Goal: Transaction & Acquisition: Book appointment/travel/reservation

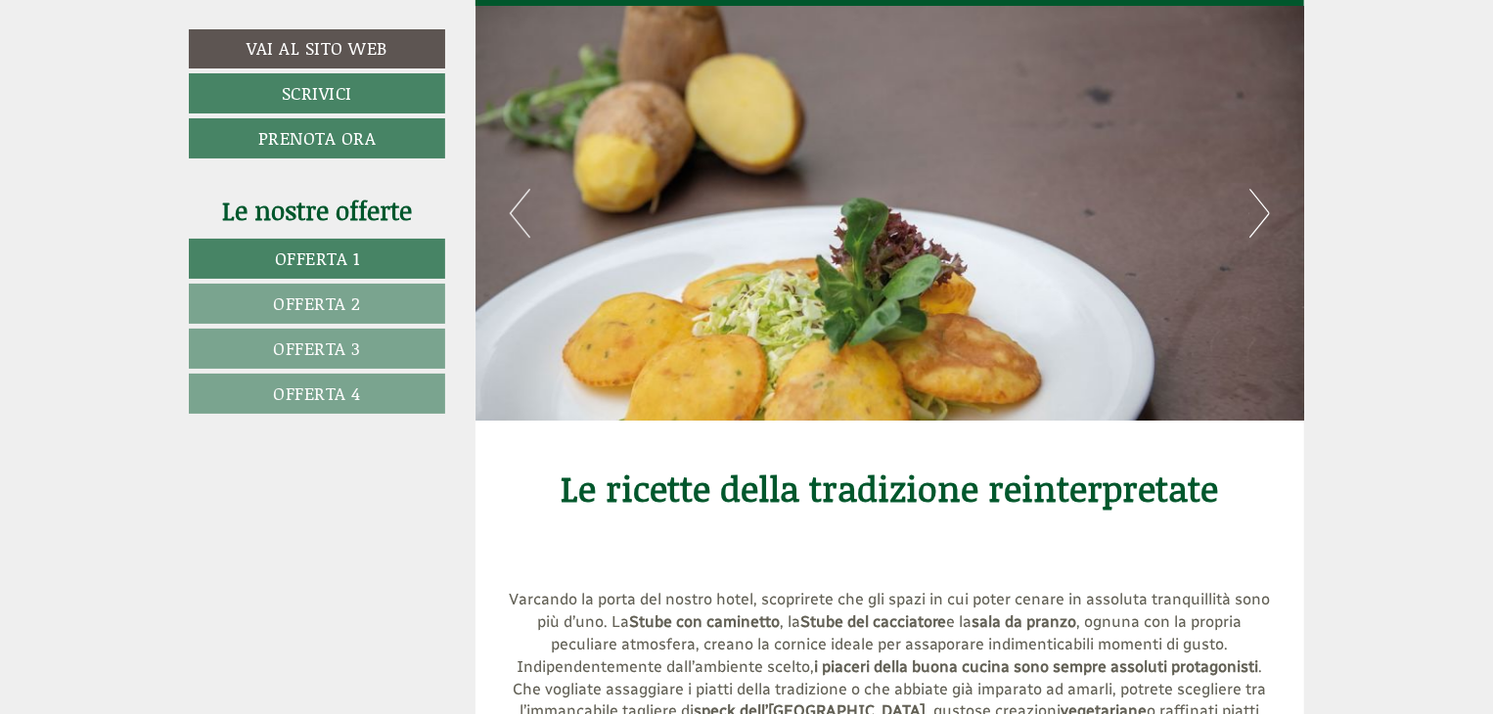
scroll to position [7074, 0]
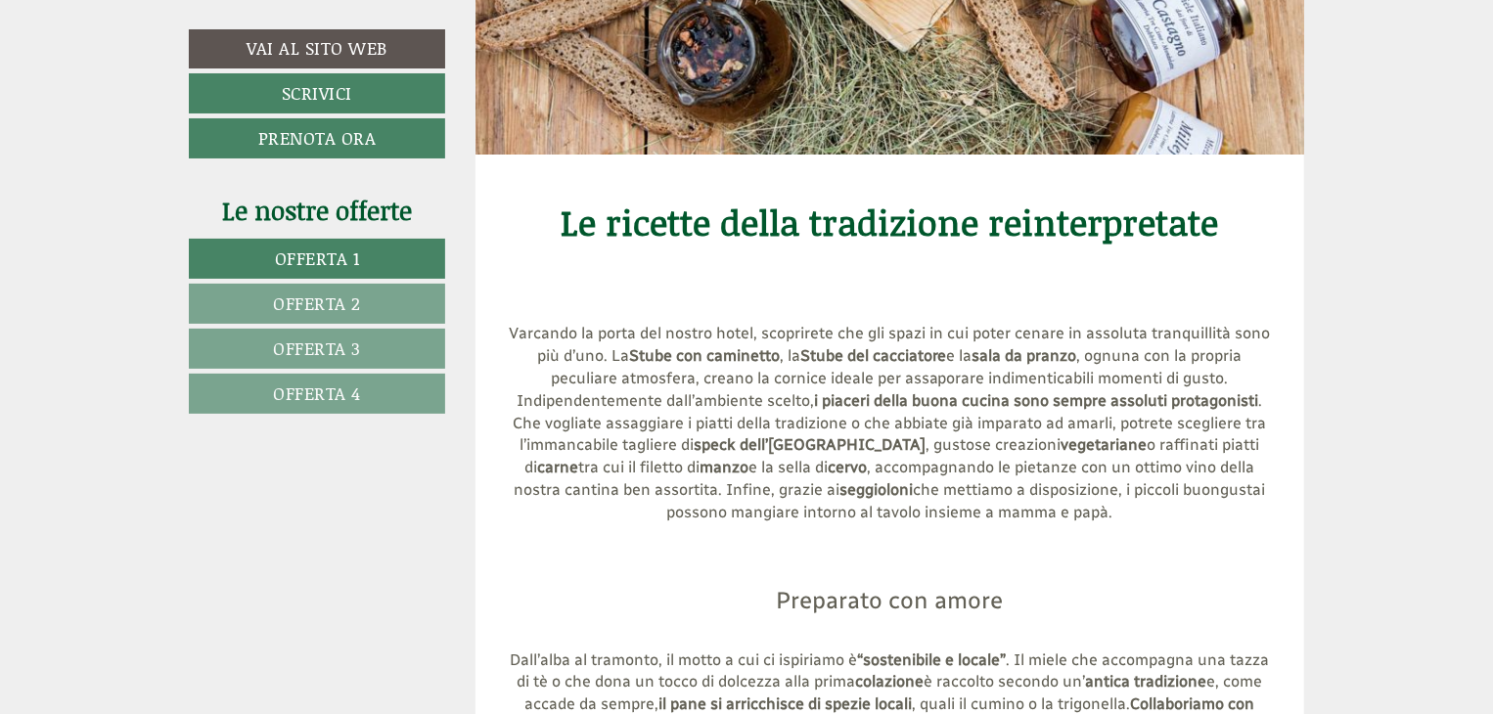
click at [391, 395] on link "Offerta 4" at bounding box center [317, 394] width 256 height 40
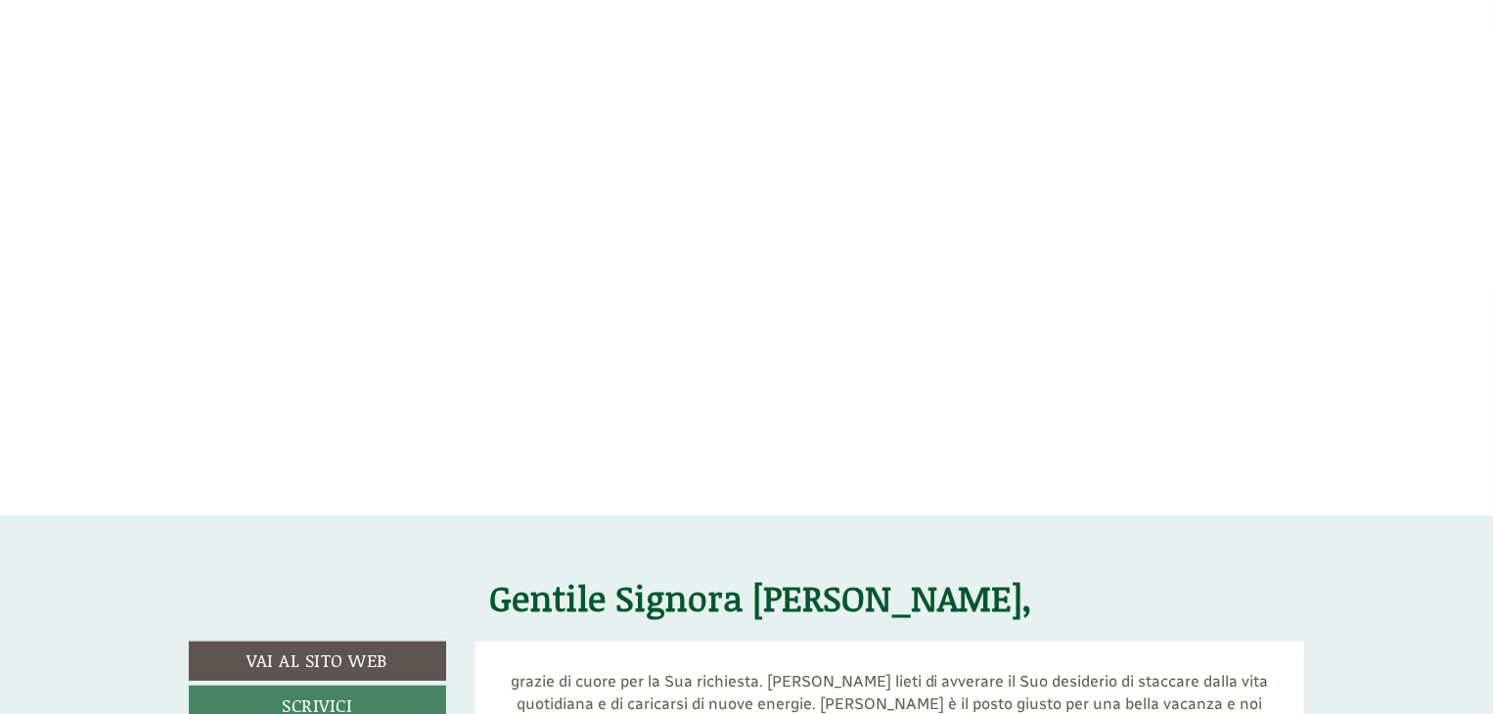
scroll to position [186, 0]
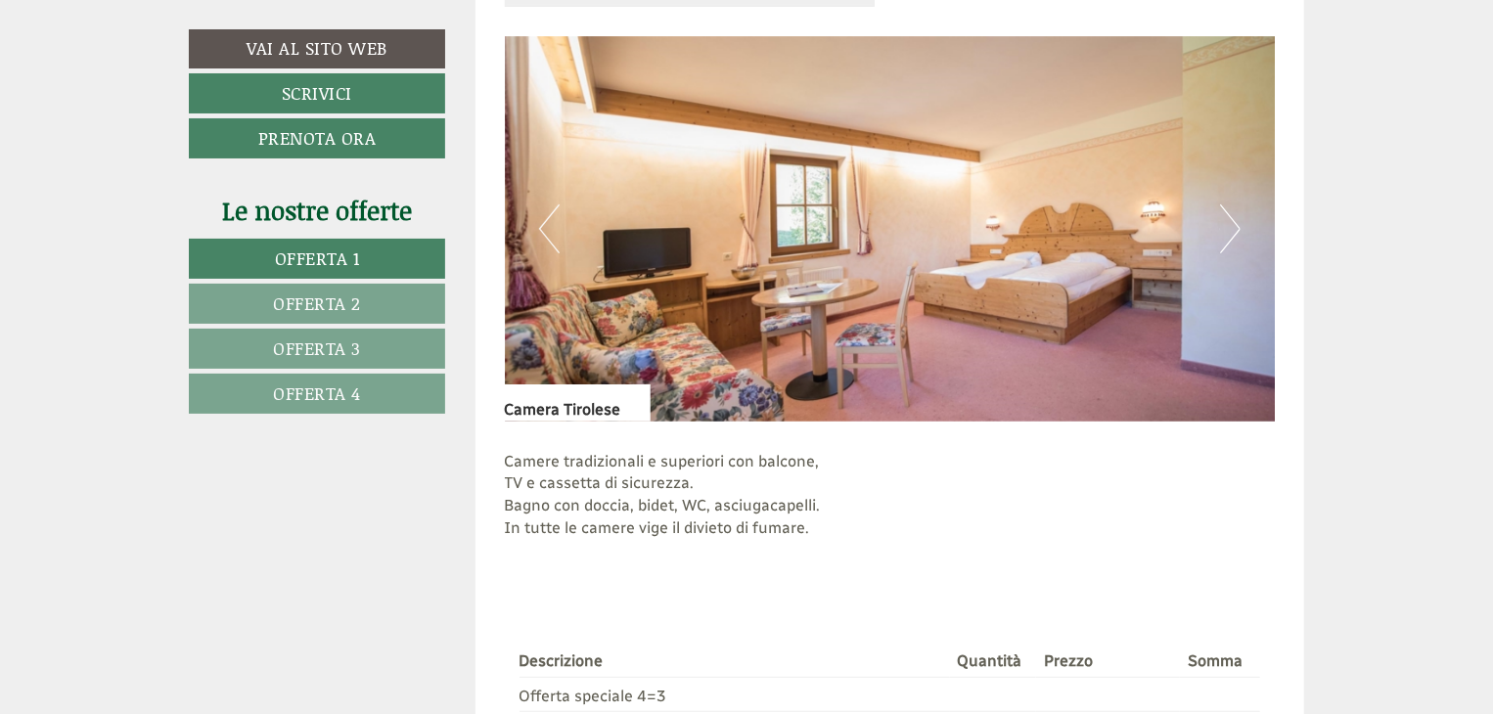
scroll to position [3870, 0]
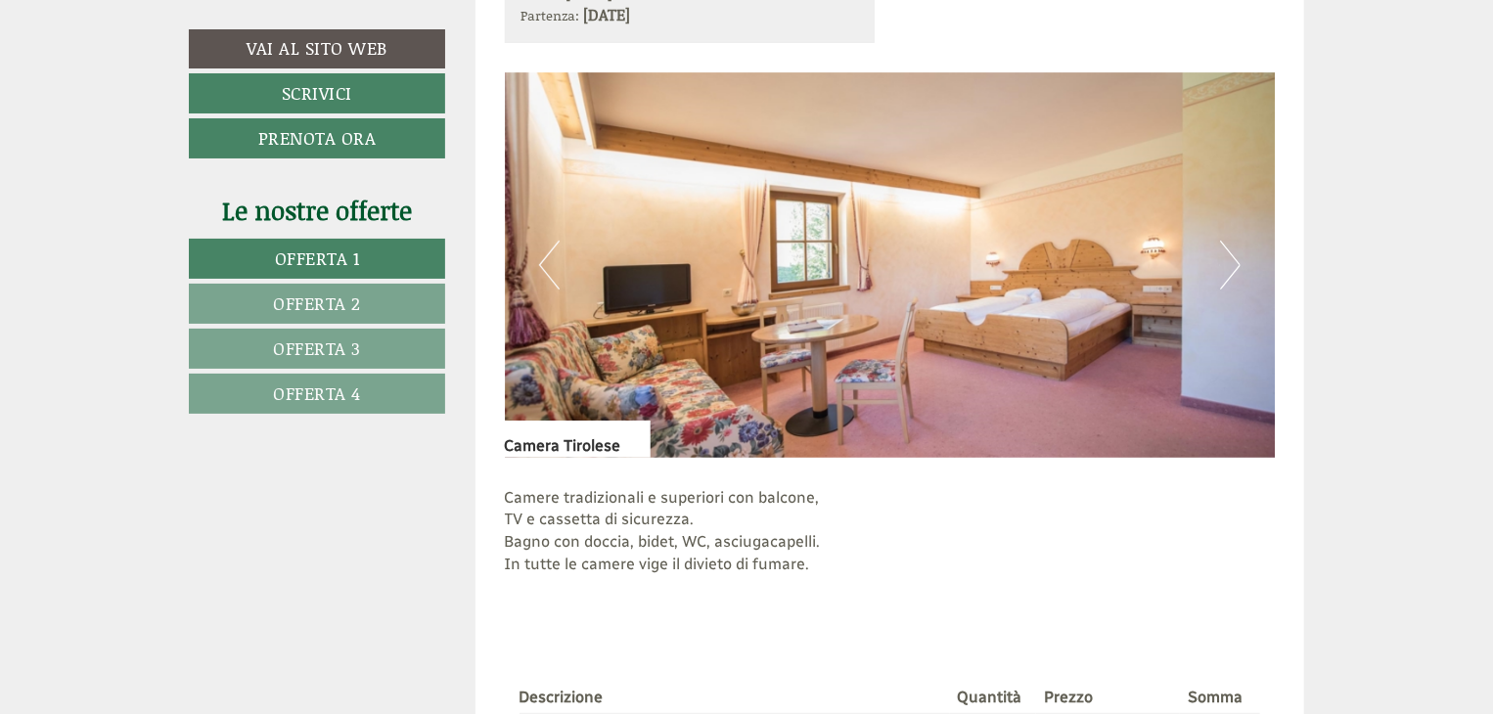
click at [1233, 267] on button "Next" at bounding box center [1230, 265] width 21 height 49
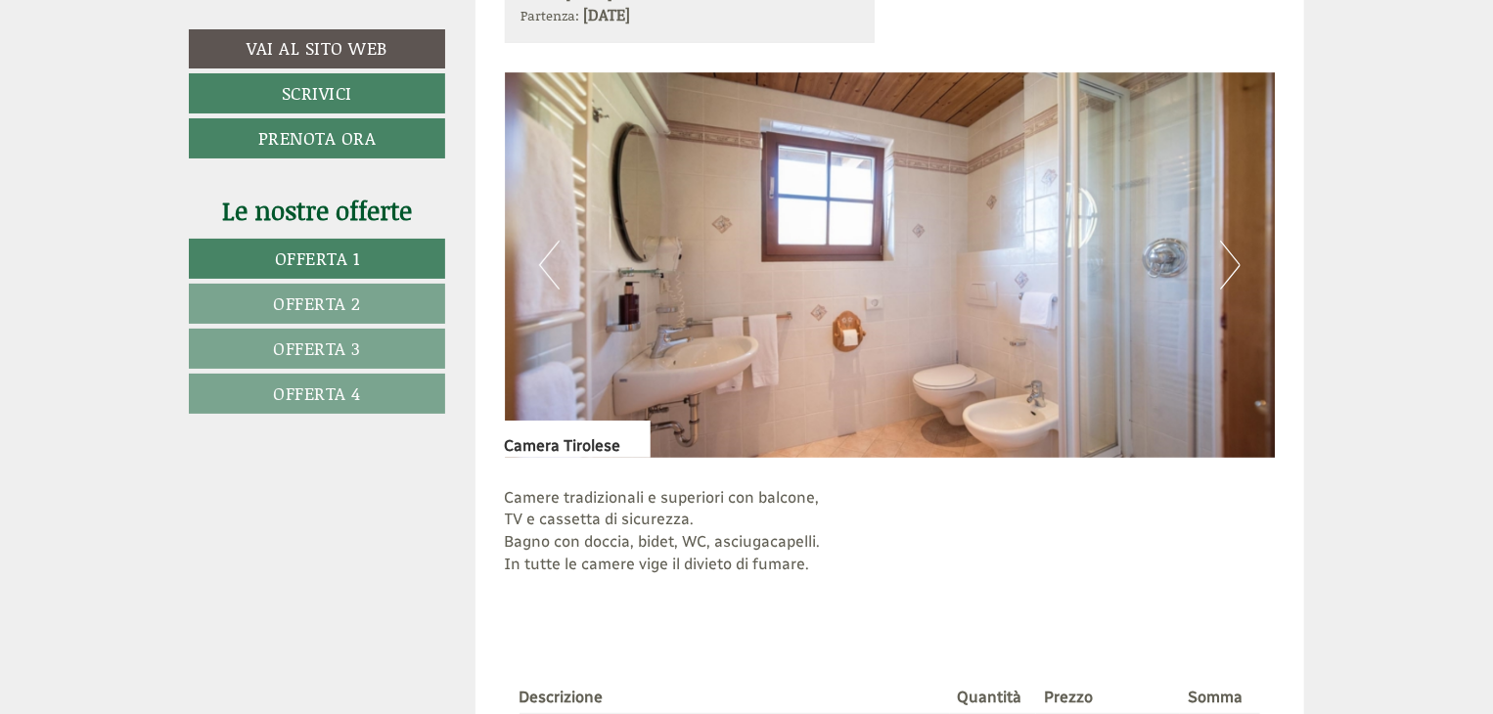
click at [1233, 267] on button "Next" at bounding box center [1230, 265] width 21 height 49
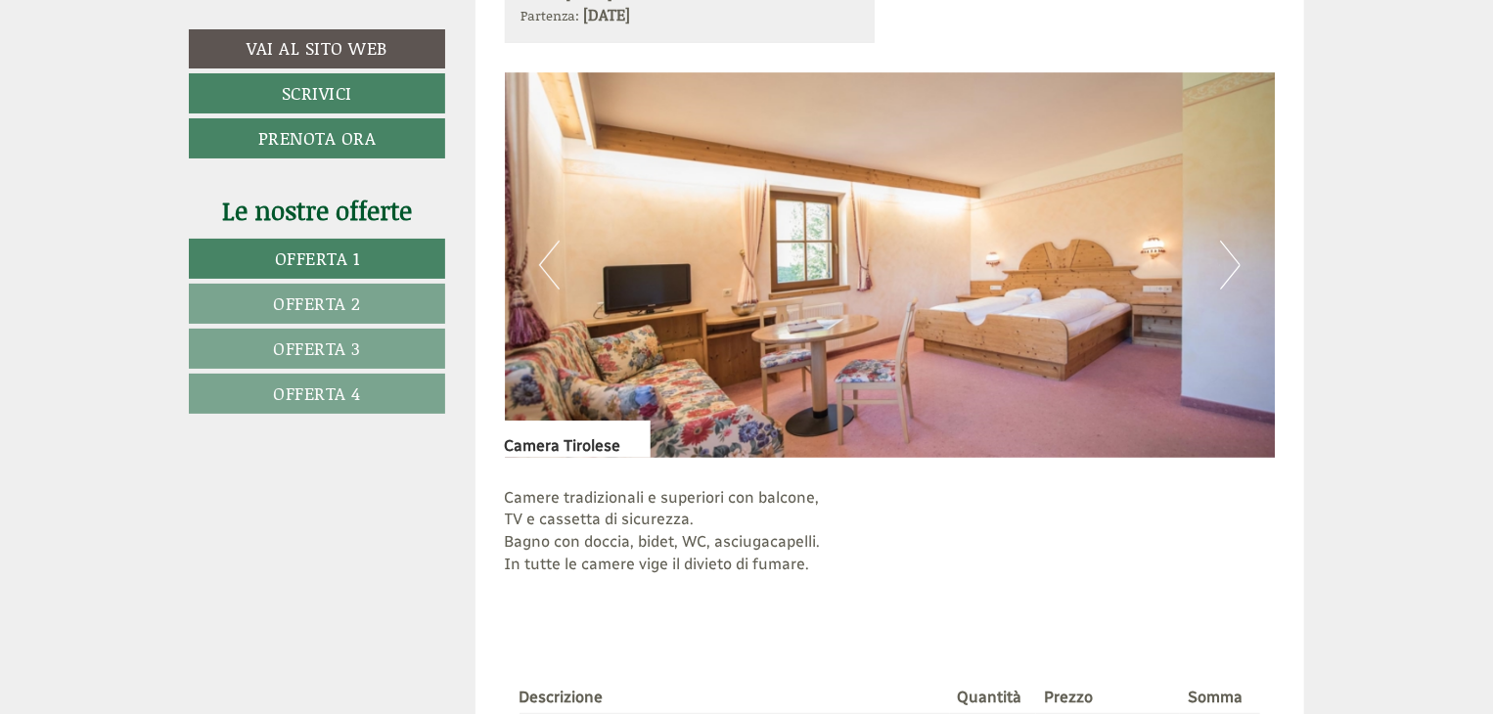
click at [1233, 267] on button "Next" at bounding box center [1230, 265] width 21 height 49
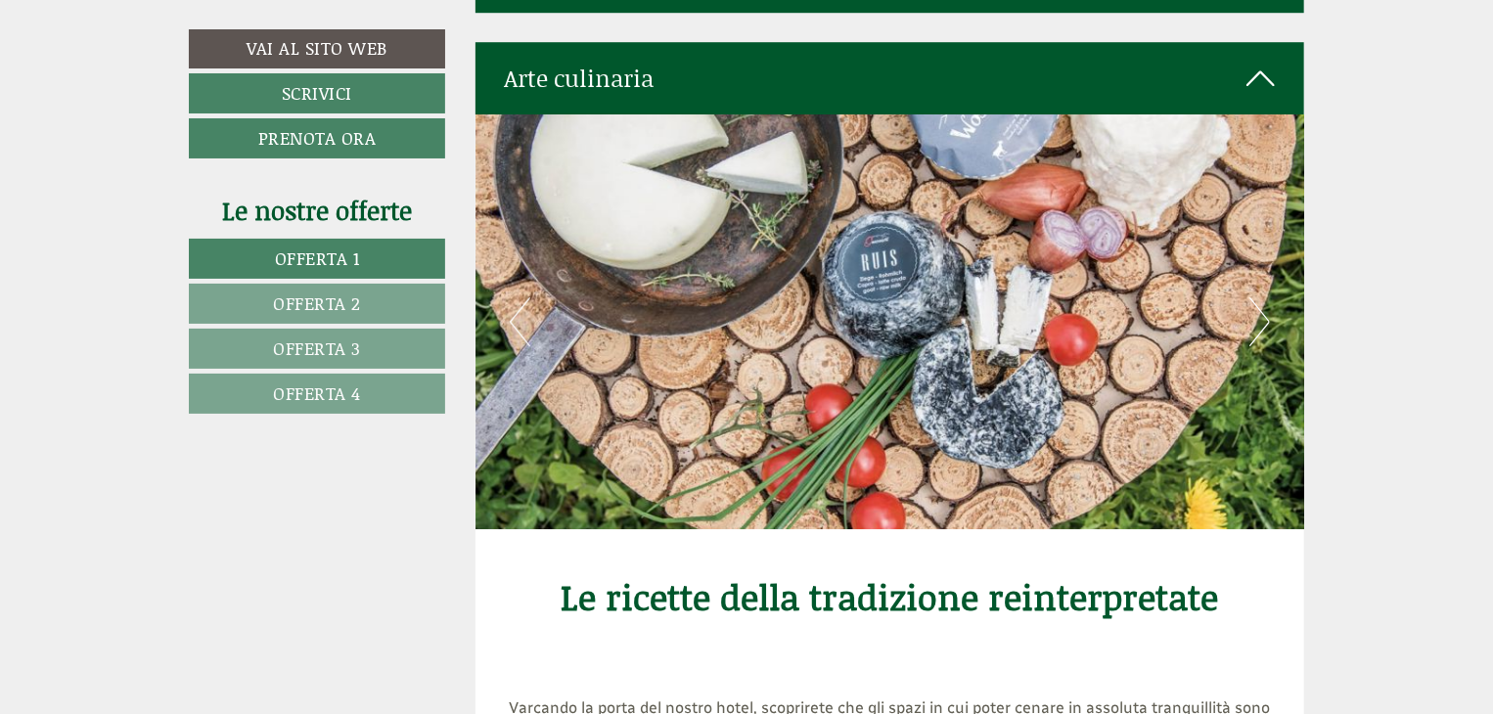
scroll to position [6833, 0]
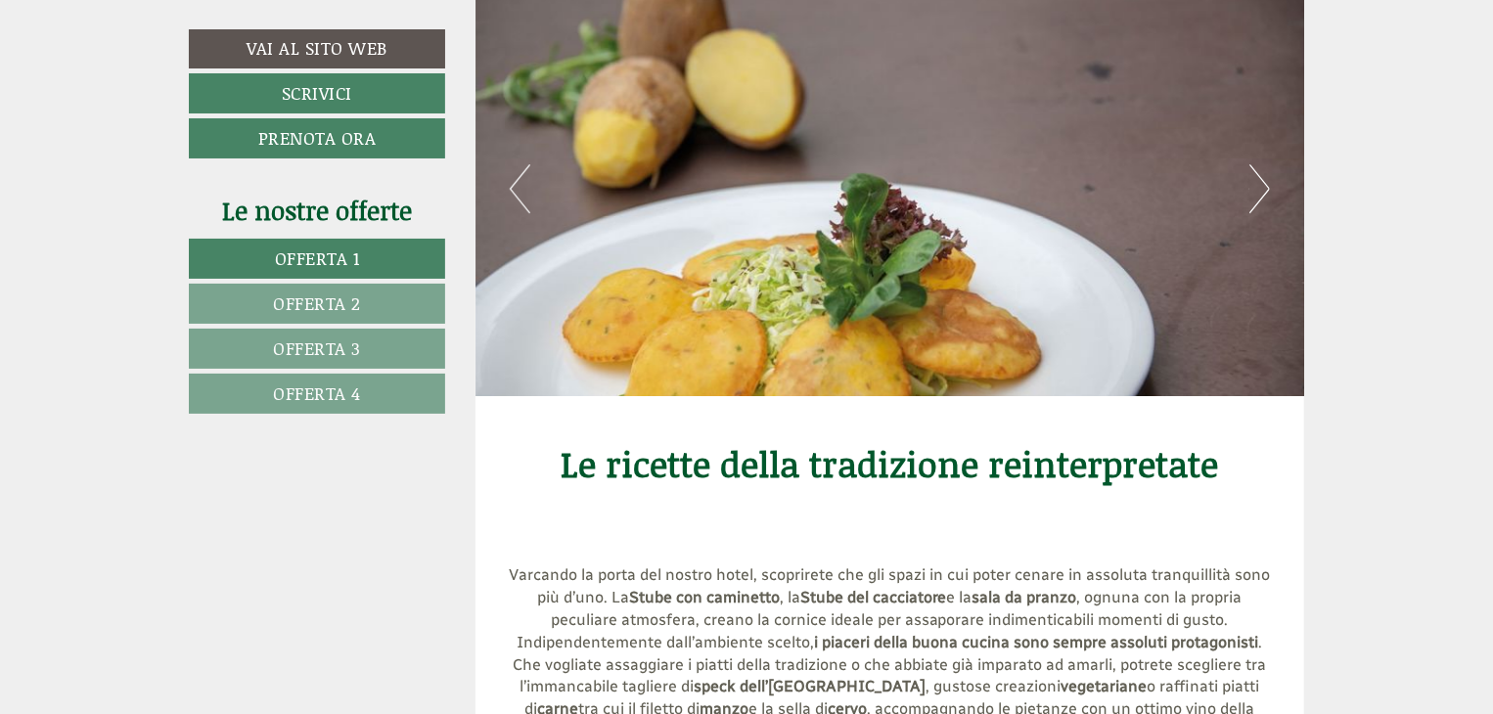
click at [313, 316] on link "Offerta 2" at bounding box center [317, 304] width 256 height 40
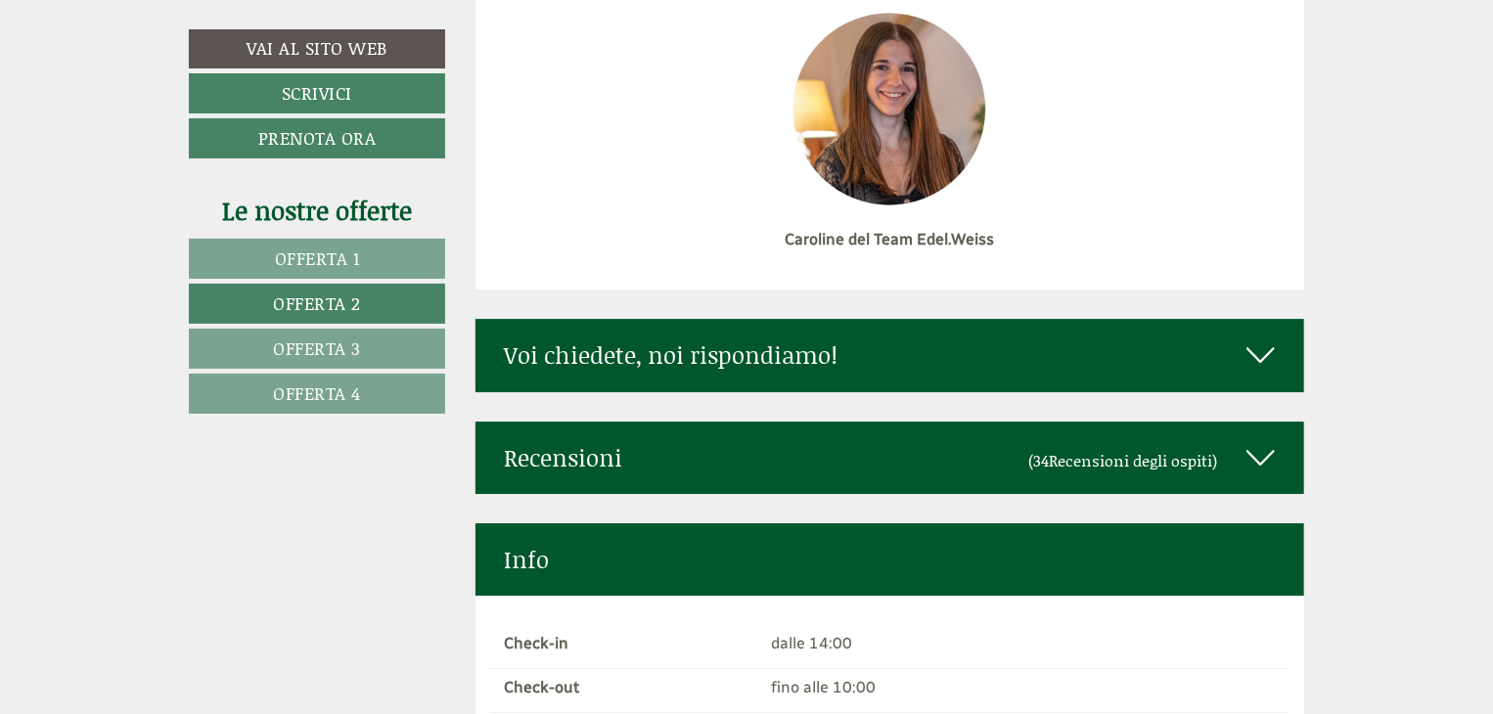
scroll to position [1053, 0]
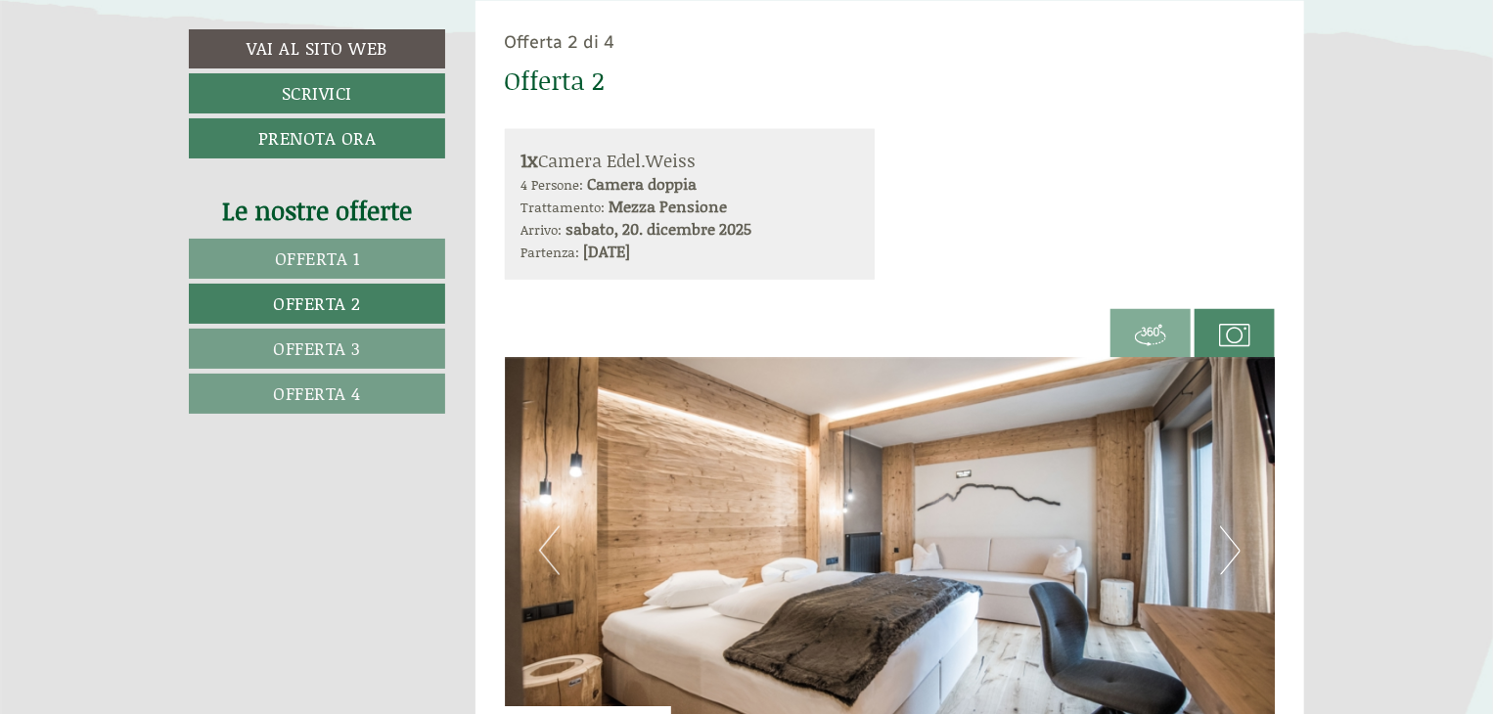
click at [399, 250] on link "Offerta 1" at bounding box center [317, 259] width 256 height 40
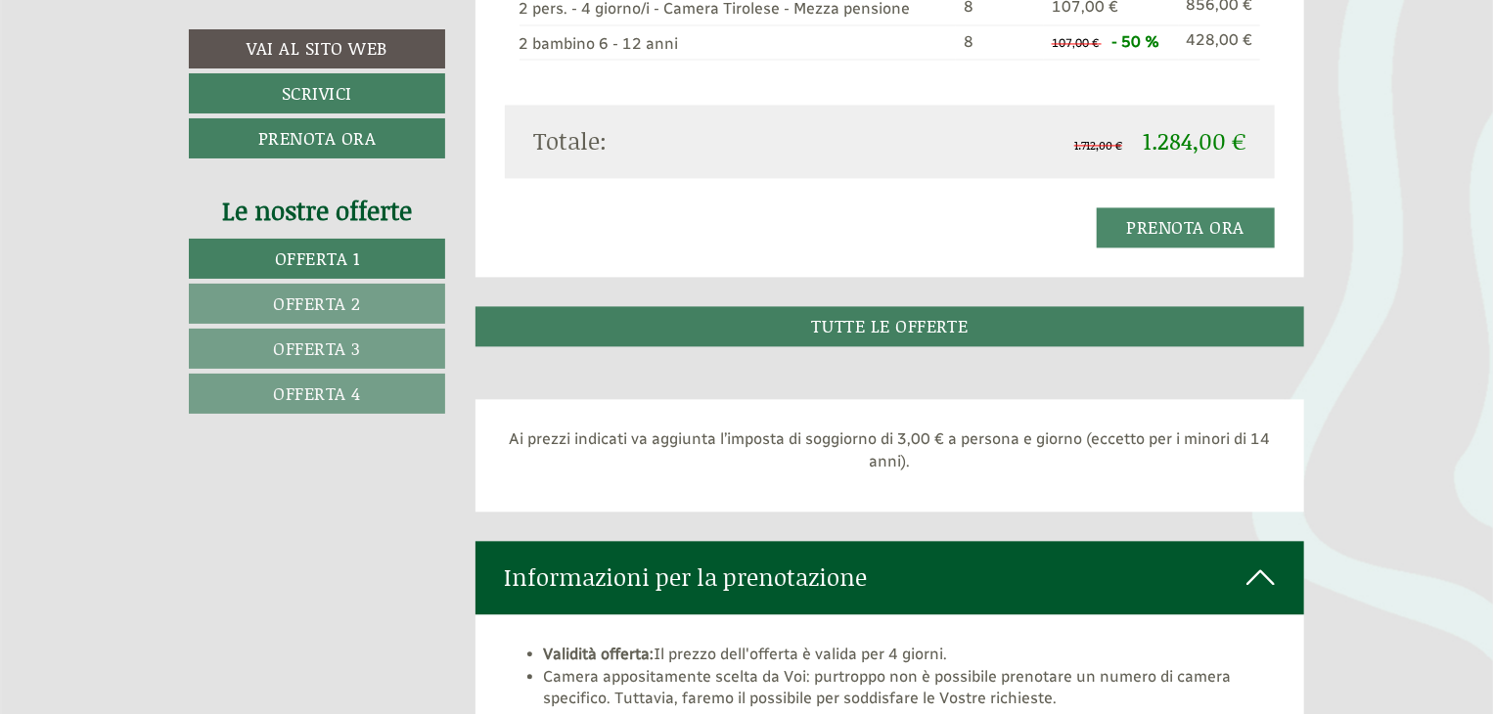
scroll to position [1949, 0]
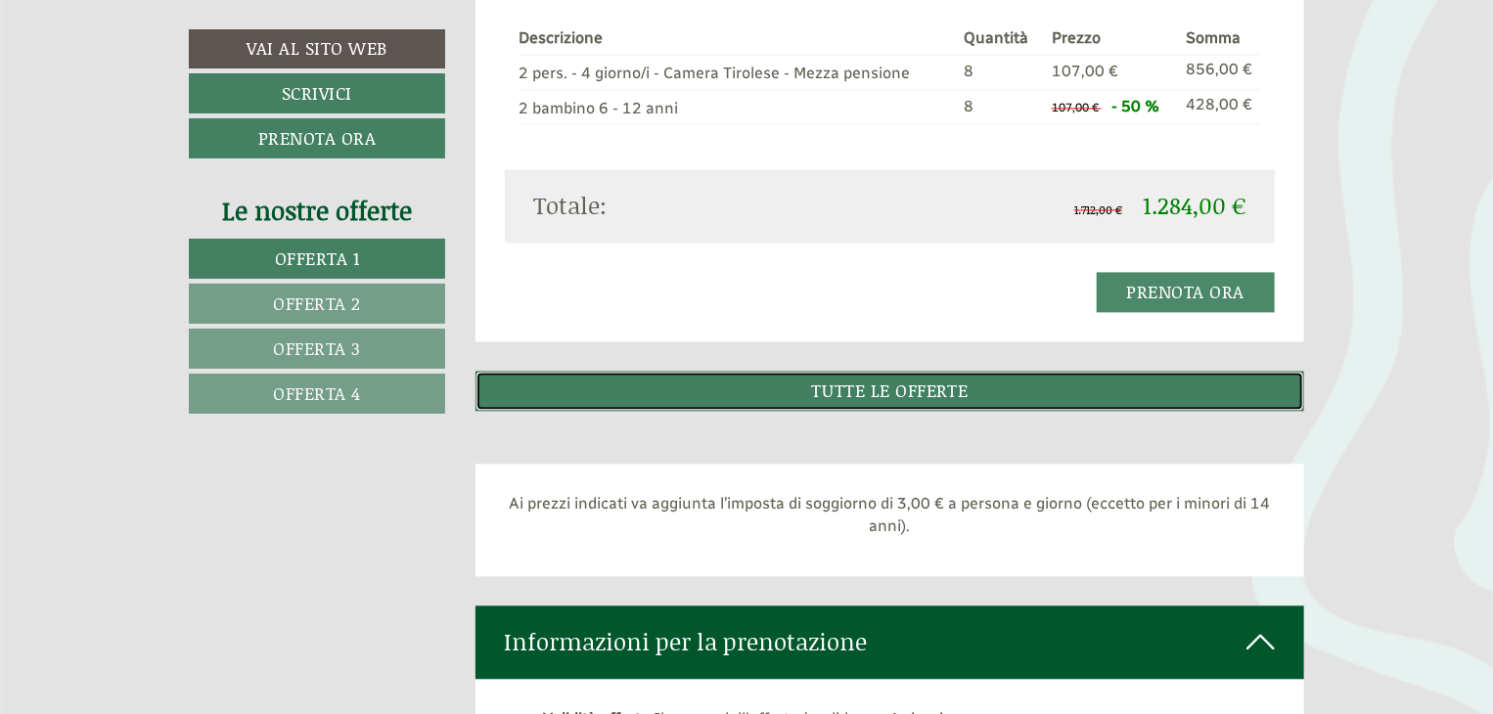
click at [887, 376] on link "TUTTE LE OFFERTE" at bounding box center [890, 391] width 830 height 40
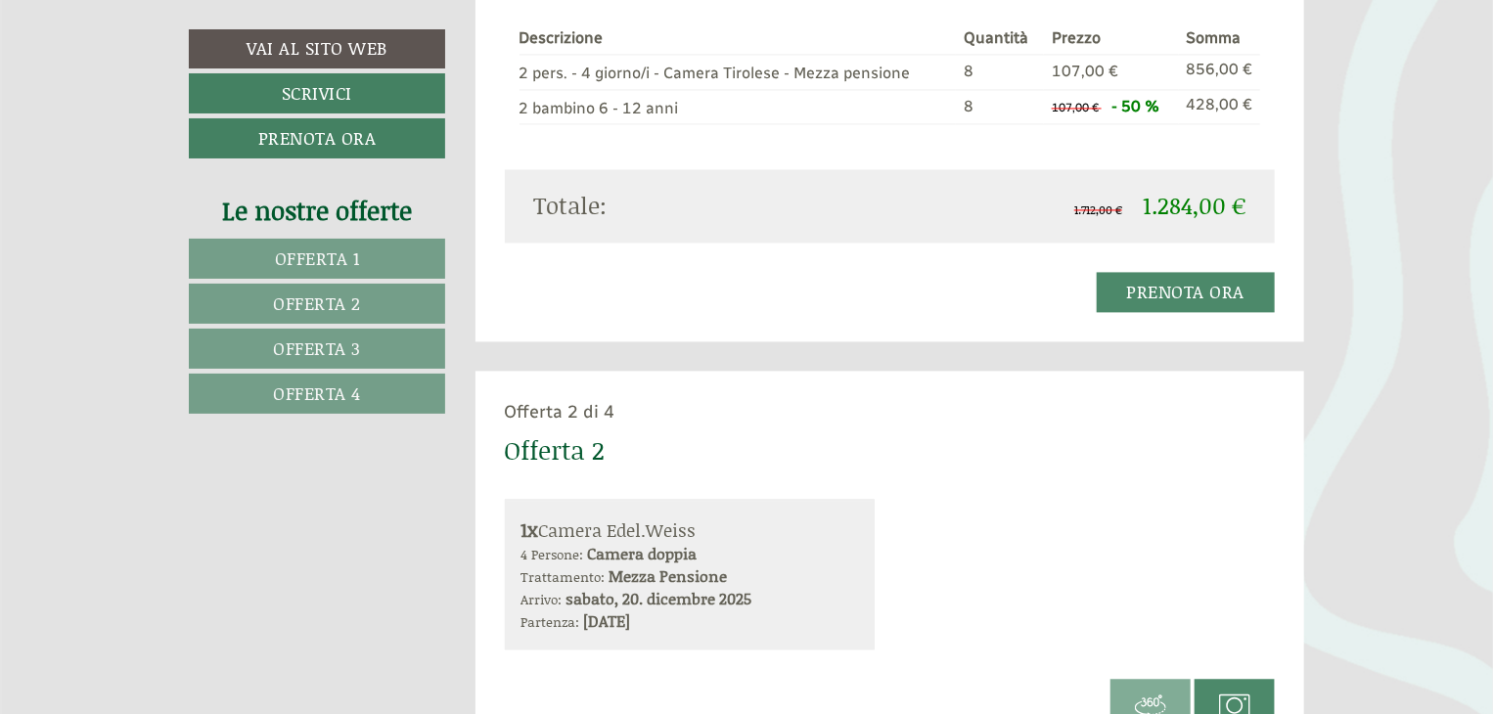
scroll to position [1053, 0]
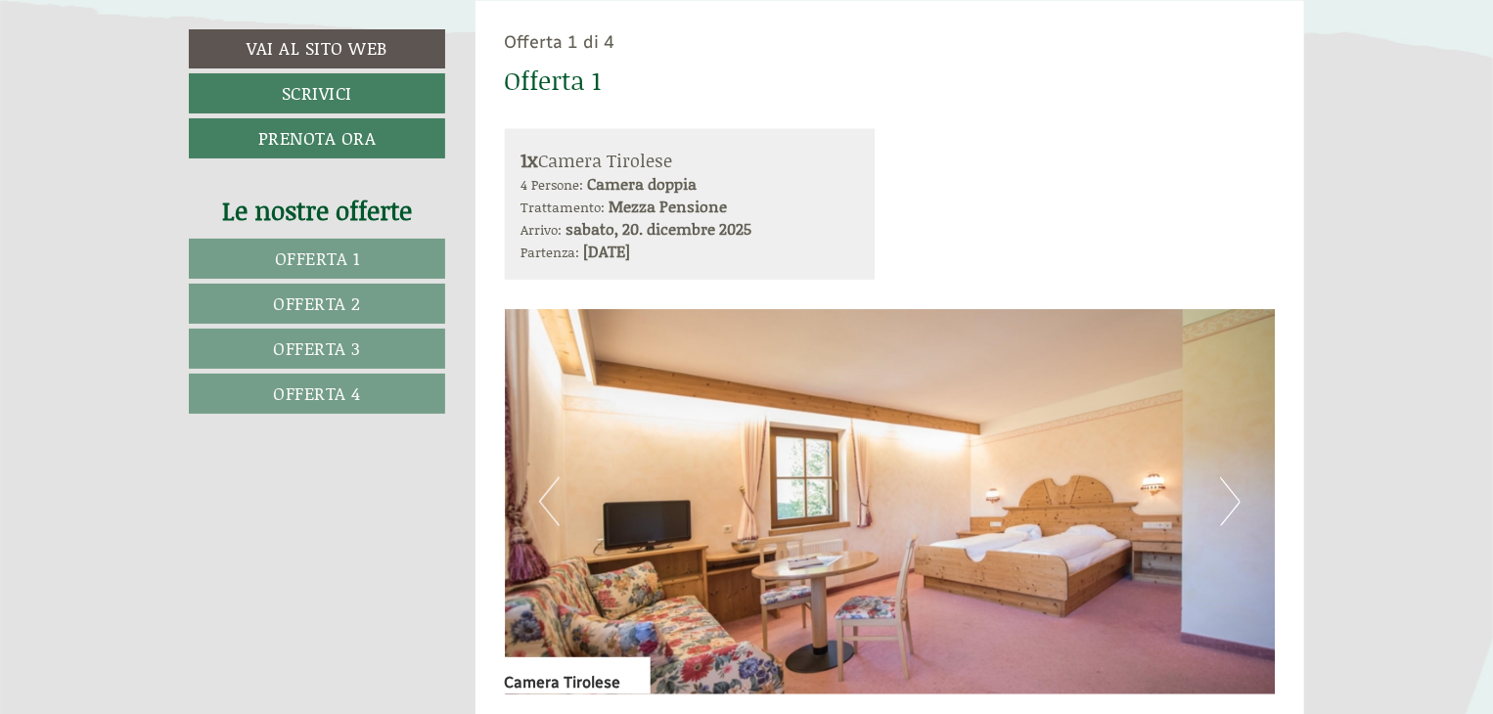
drag, startPoint x: 1491, startPoint y: 70, endPoint x: 1502, endPoint y: 129, distance: 59.7
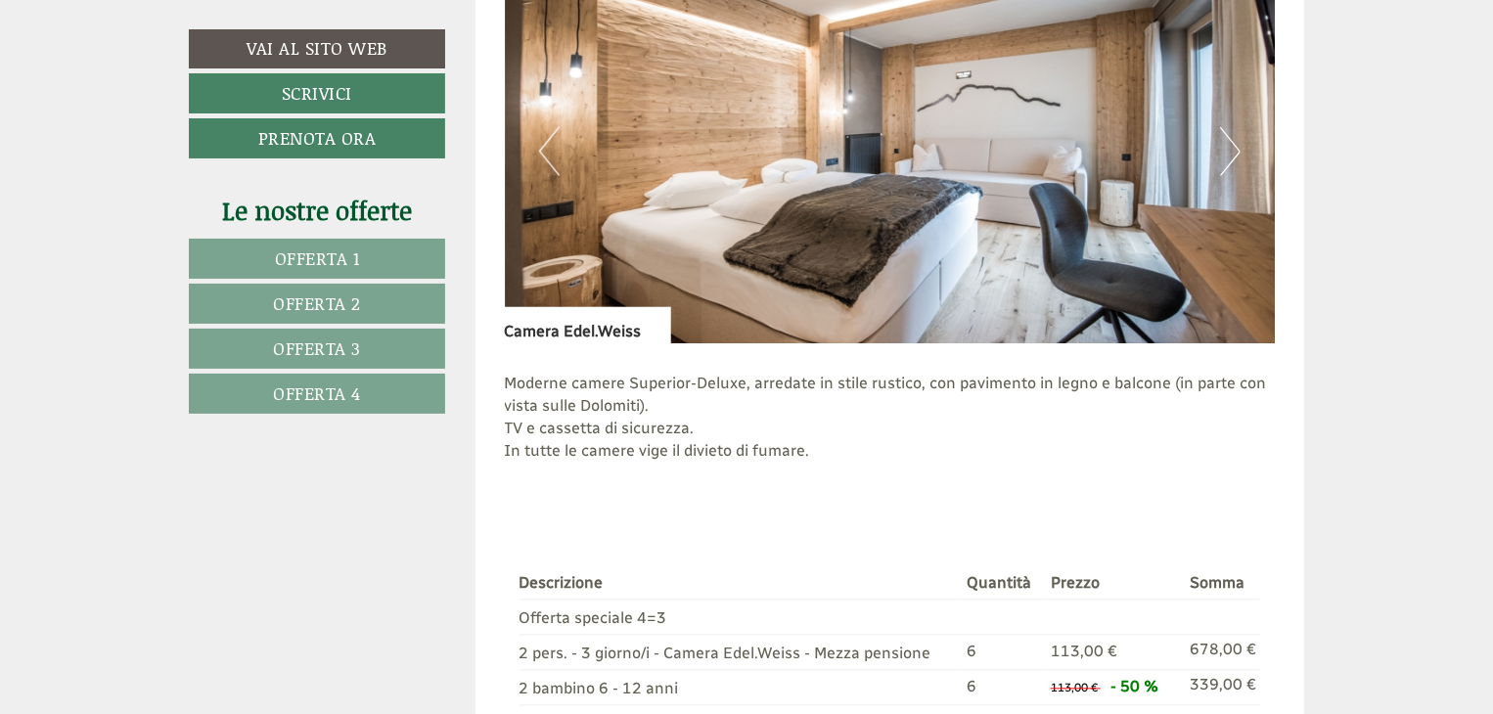
scroll to position [5430, 0]
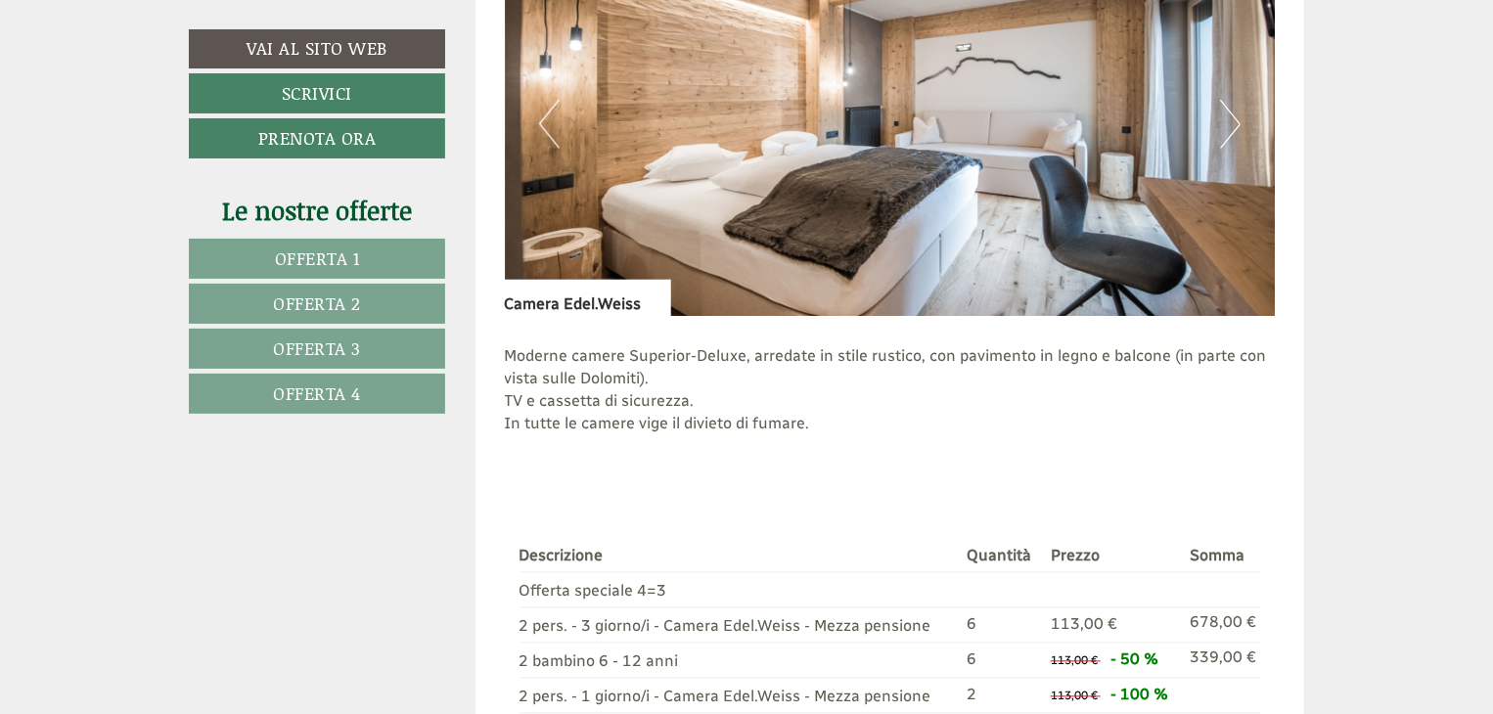
click at [1220, 111] on button "Next" at bounding box center [1230, 124] width 21 height 49
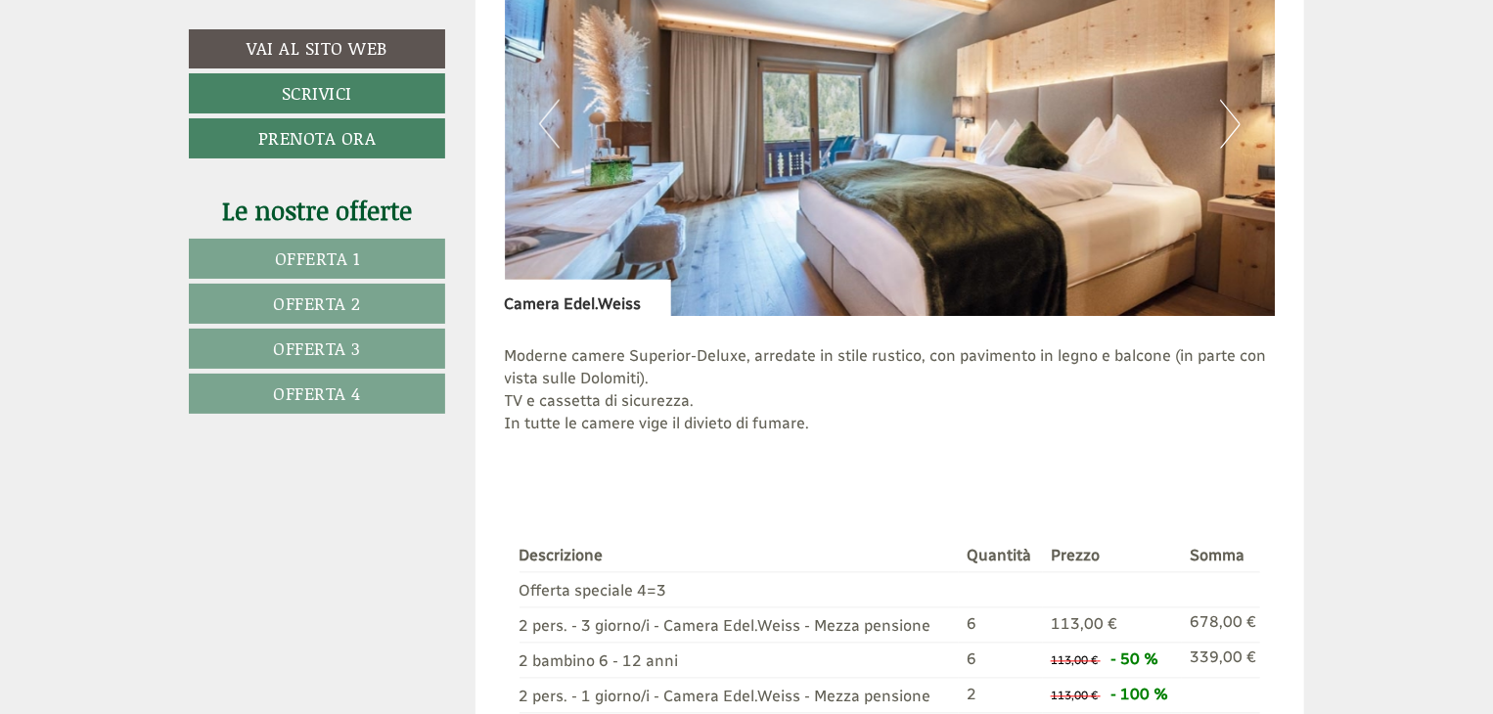
click at [1220, 111] on button "Next" at bounding box center [1230, 124] width 21 height 49
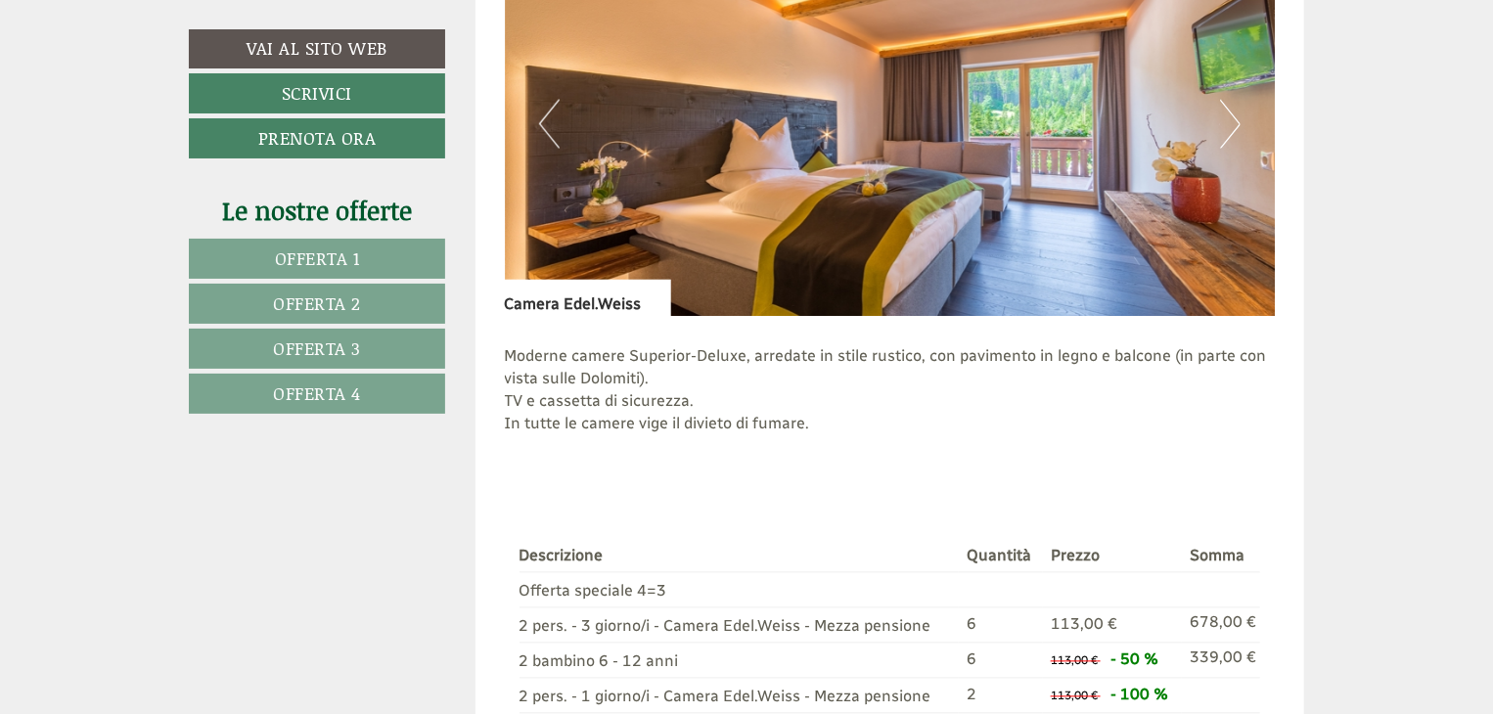
click at [1220, 111] on button "Next" at bounding box center [1230, 124] width 21 height 49
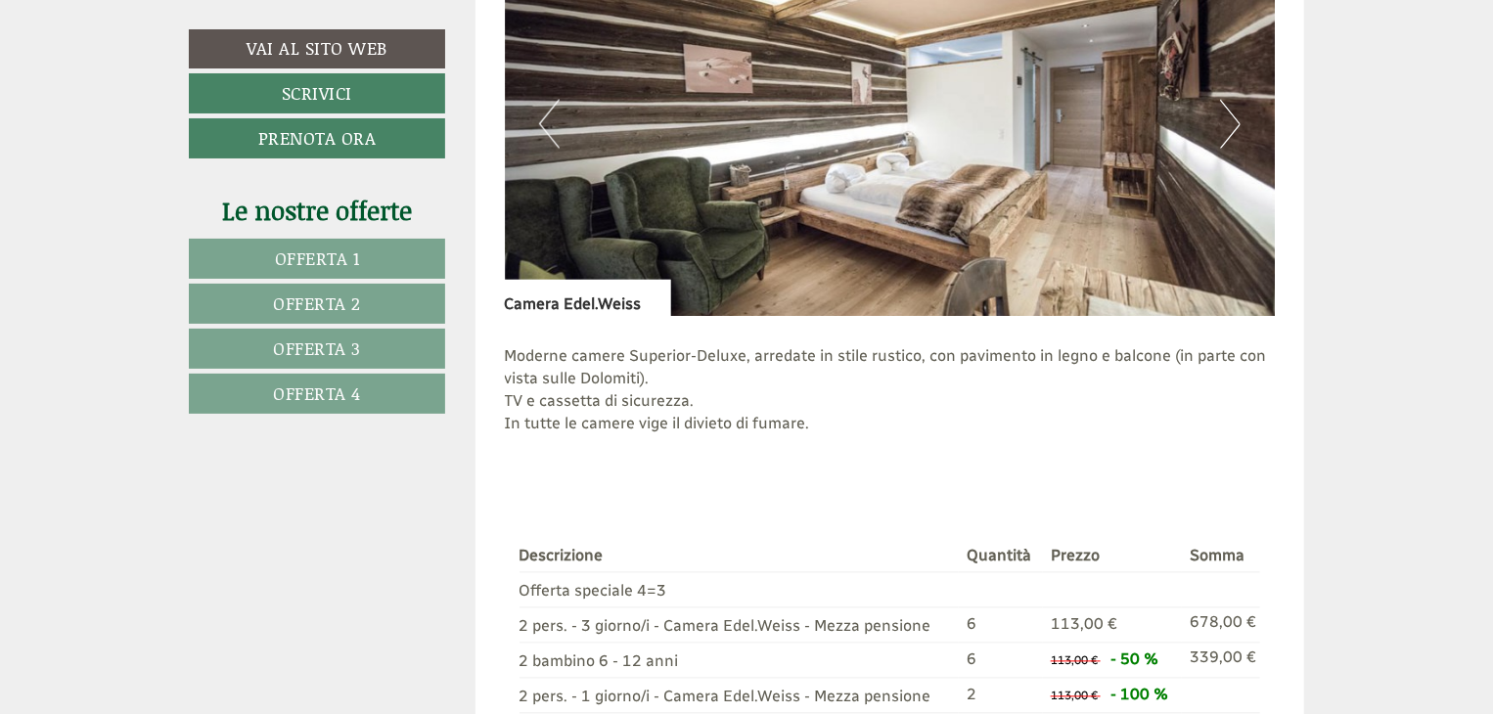
click at [548, 100] on button "Previous" at bounding box center [549, 124] width 21 height 49
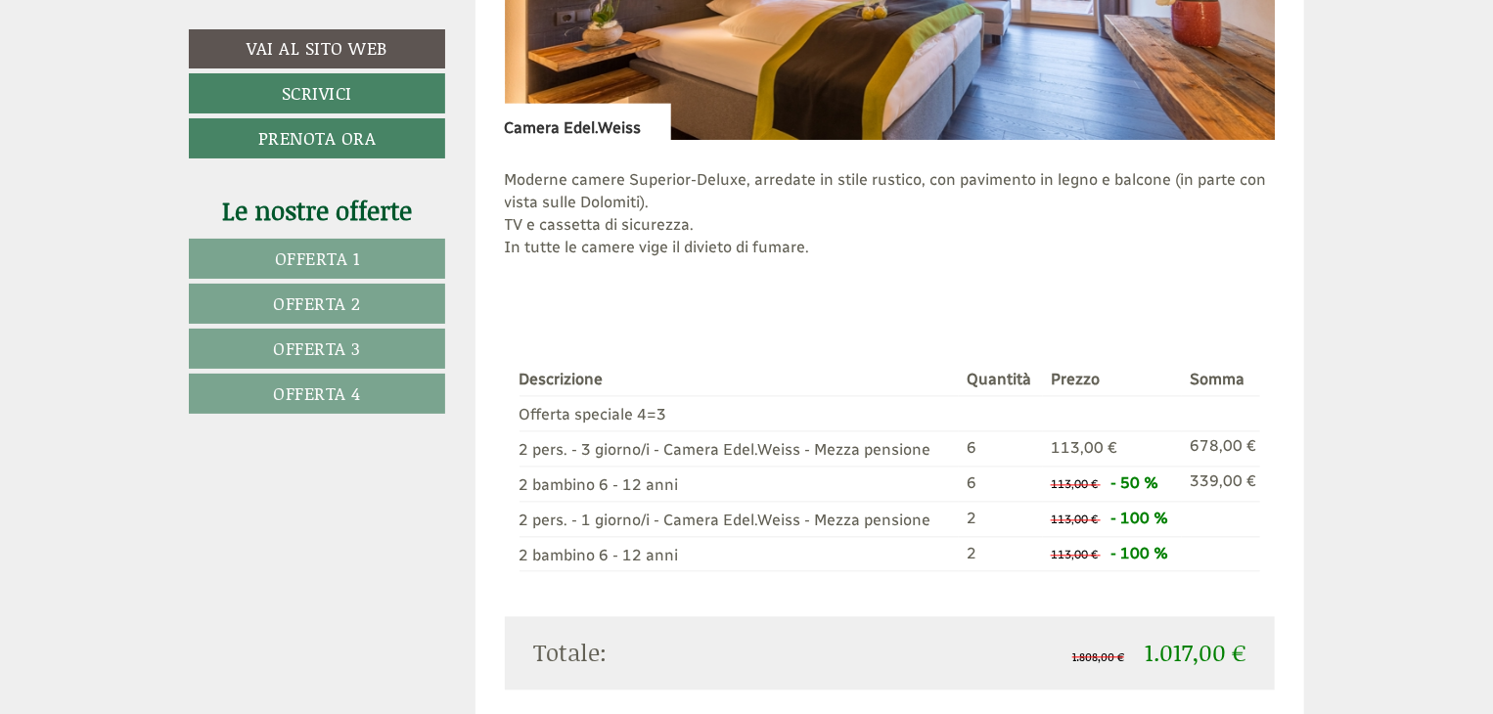
scroll to position [5142, 0]
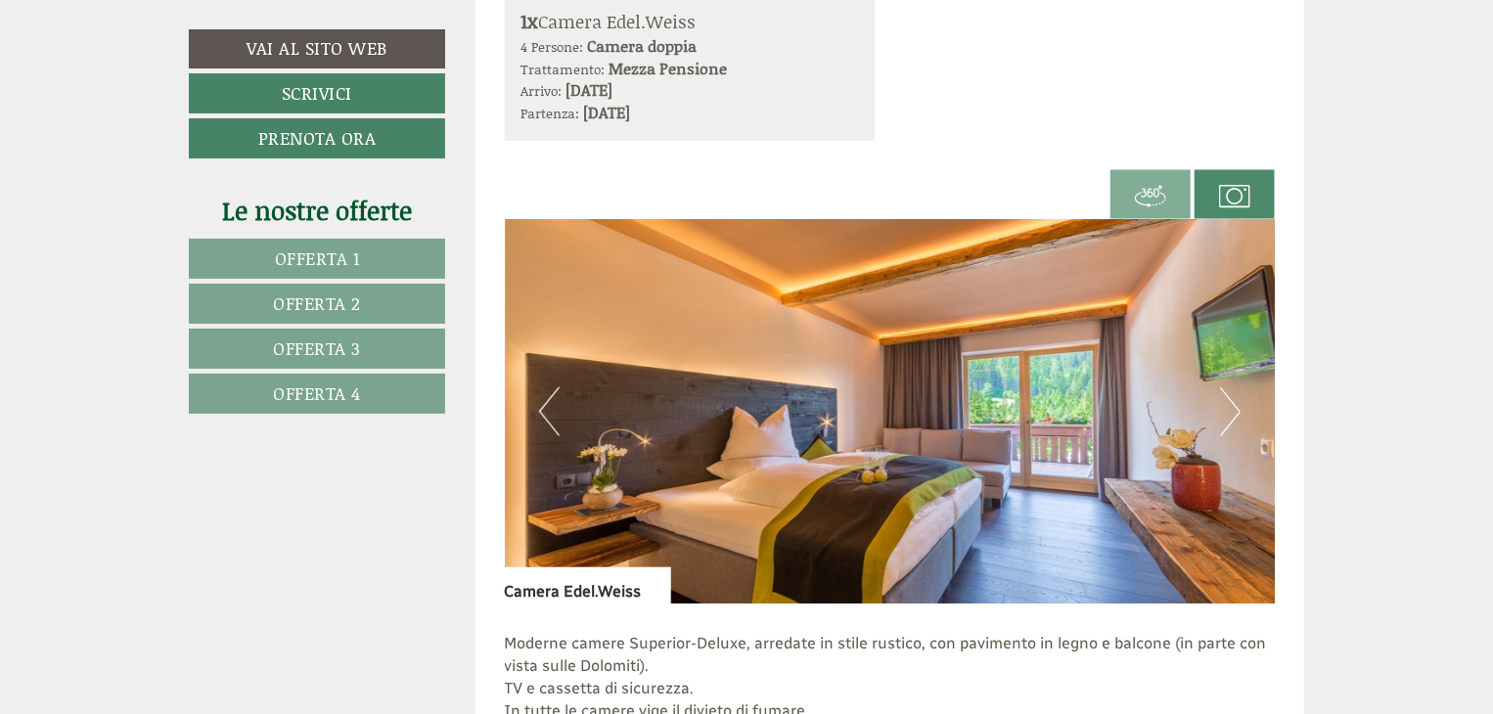
click at [1237, 416] on button "Next" at bounding box center [1230, 411] width 21 height 49
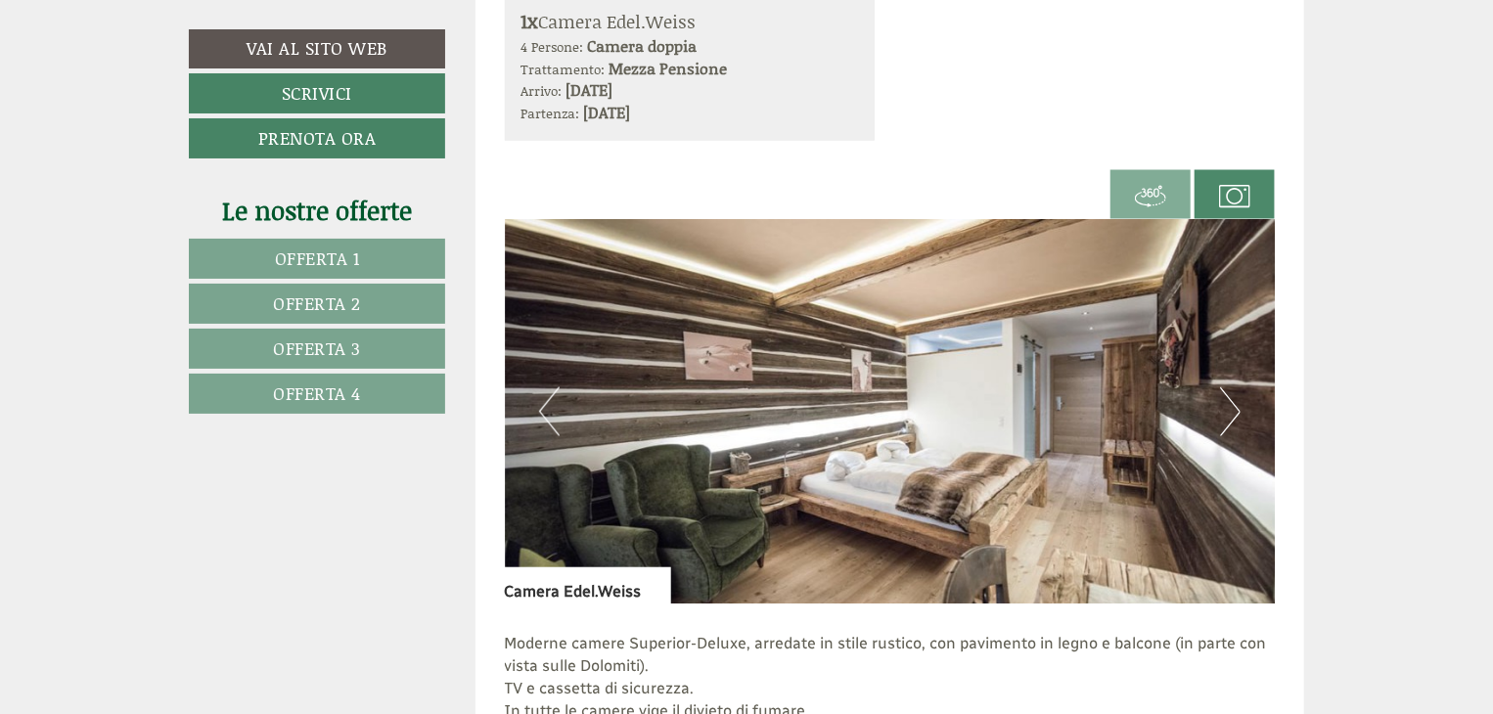
click at [1237, 416] on button "Next" at bounding box center [1230, 411] width 21 height 49
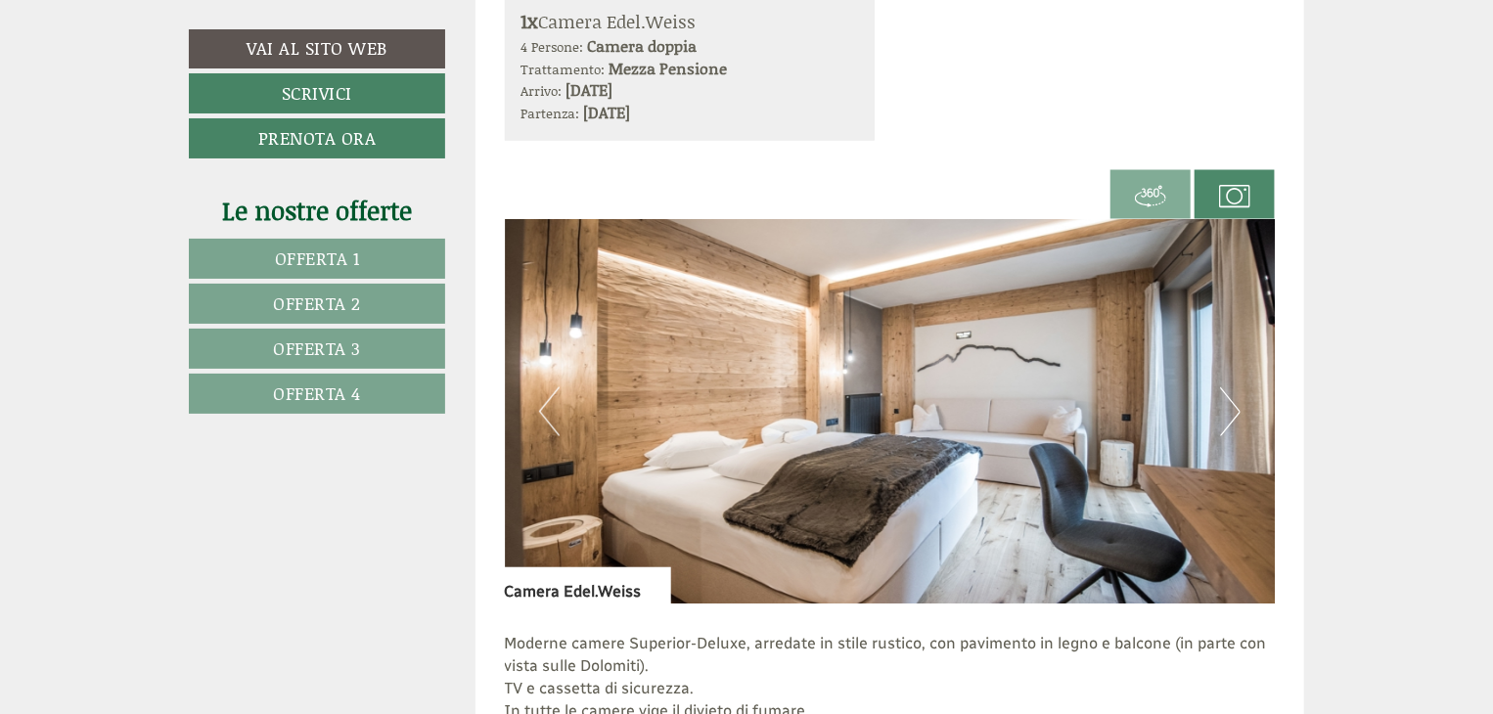
drag, startPoint x: 1502, startPoint y: 314, endPoint x: 1444, endPoint y: 131, distance: 191.8
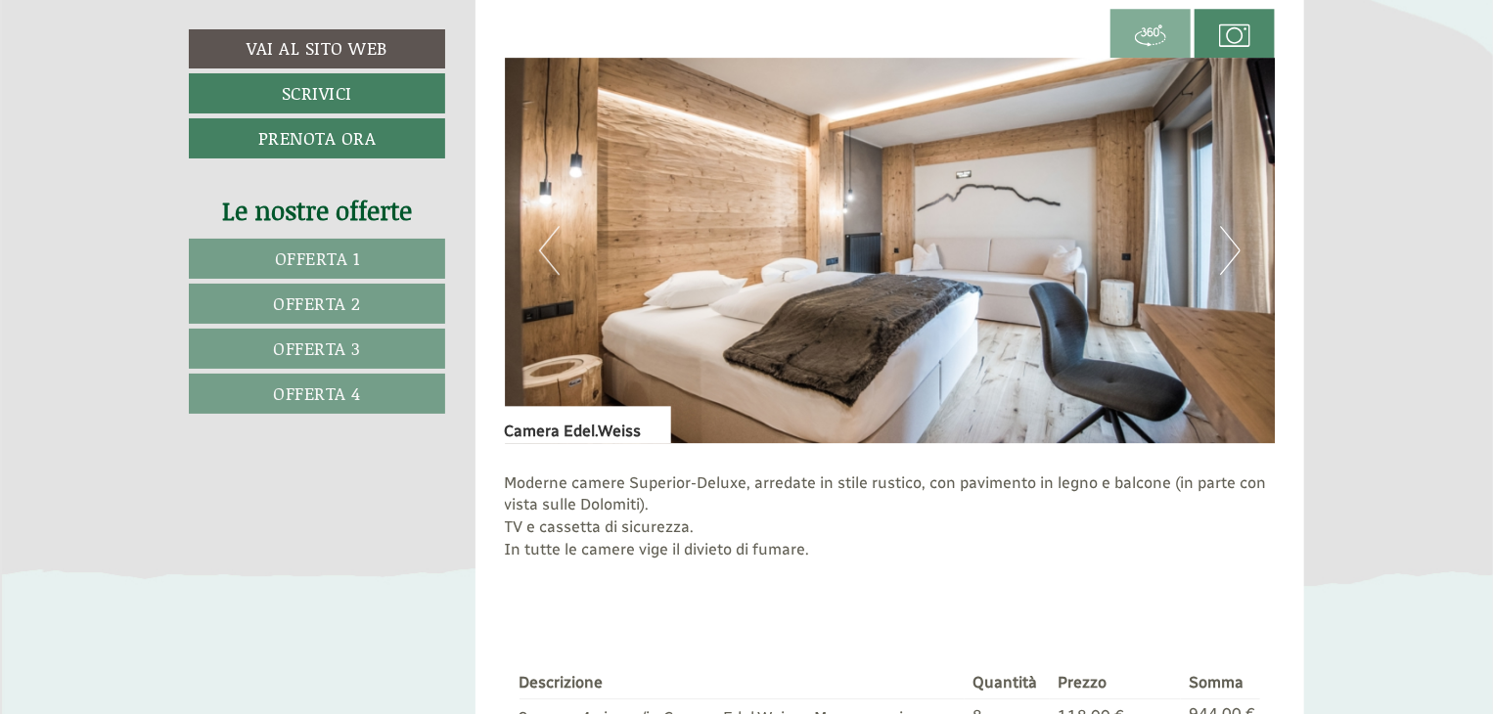
scroll to position [2687, 0]
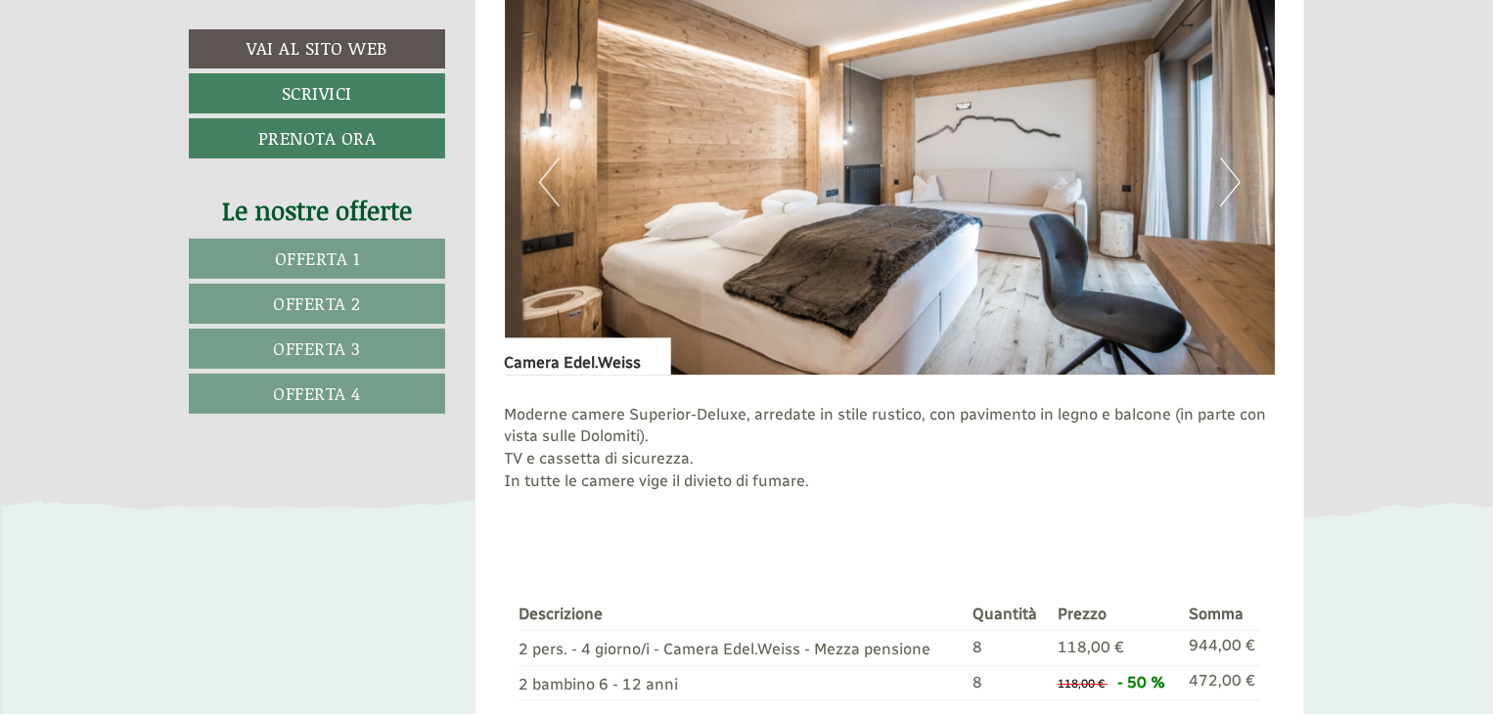
click at [1240, 183] on button "Next" at bounding box center [1230, 181] width 21 height 49
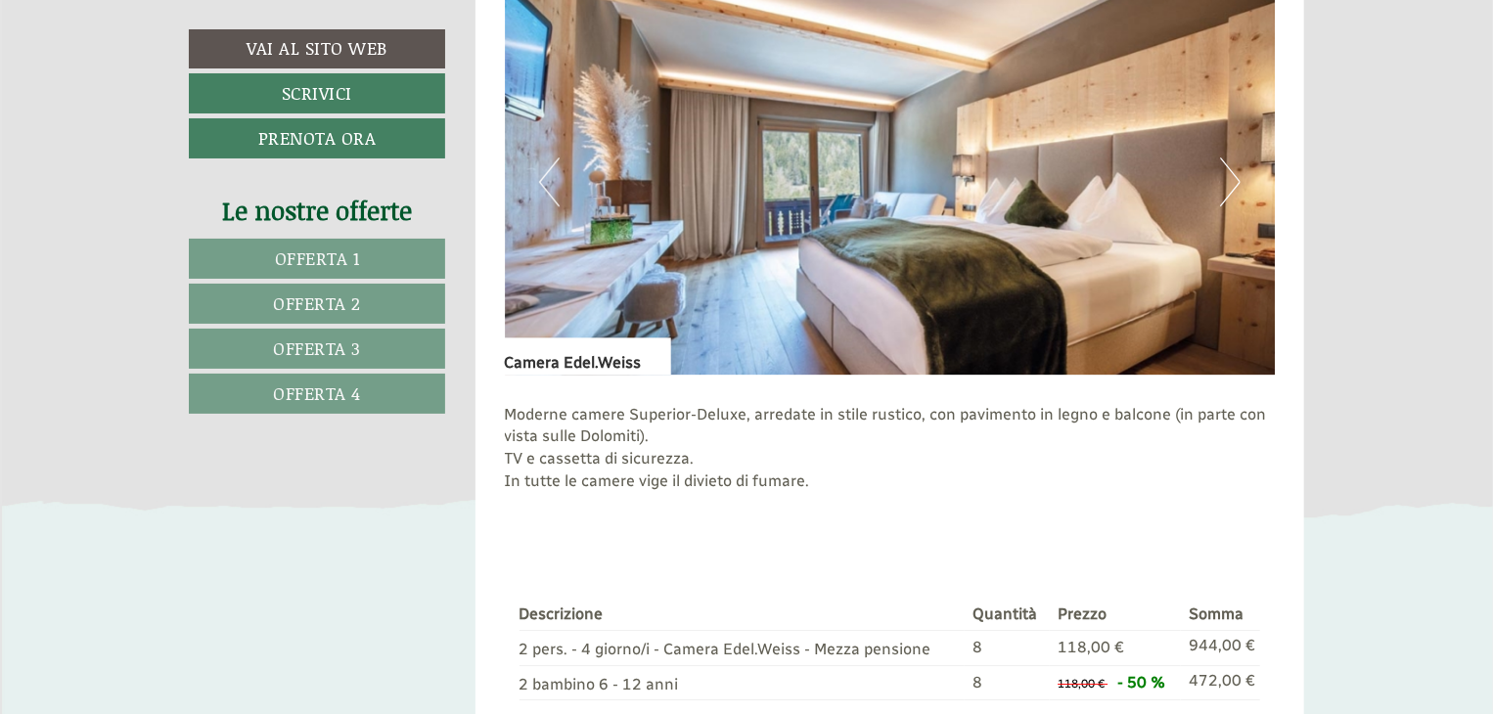
click at [1240, 183] on button "Next" at bounding box center [1230, 181] width 21 height 49
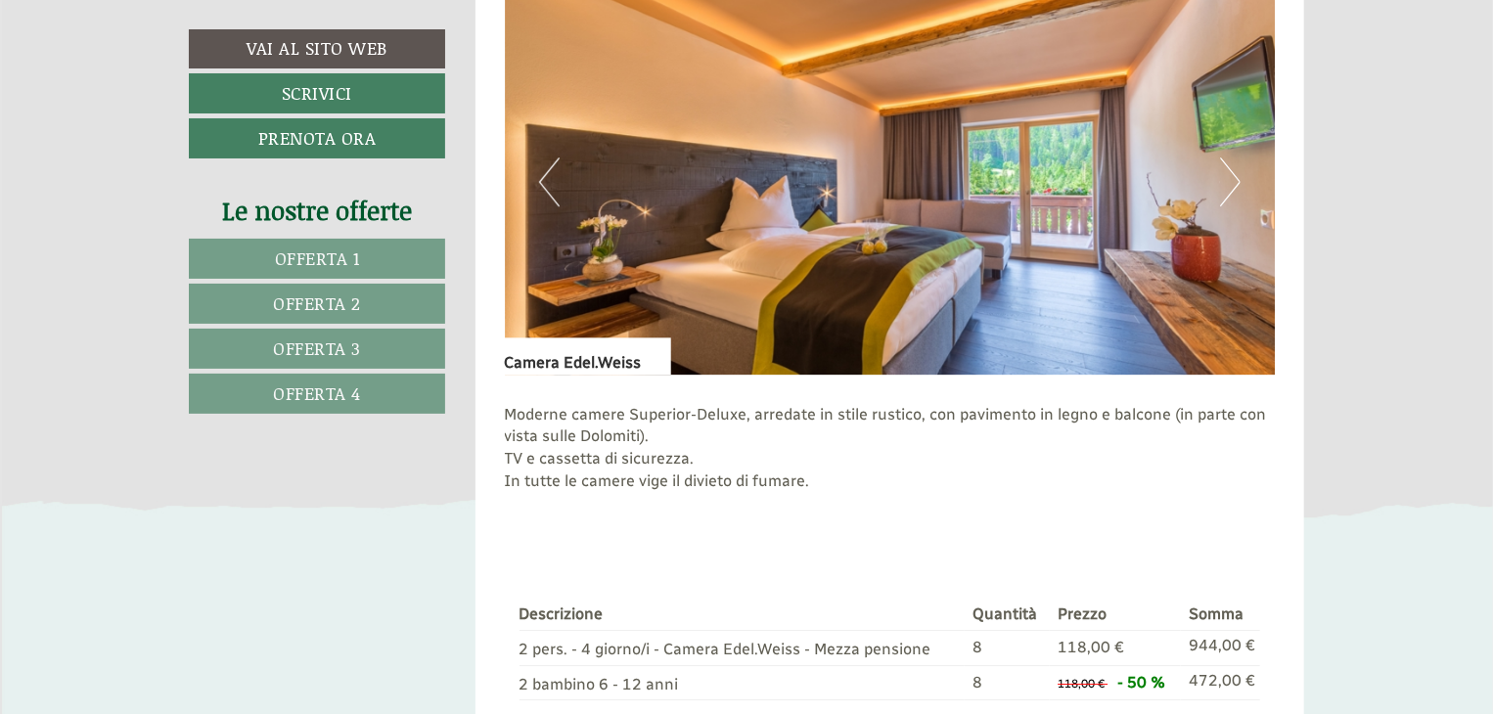
click at [1240, 183] on button "Next" at bounding box center [1230, 181] width 21 height 49
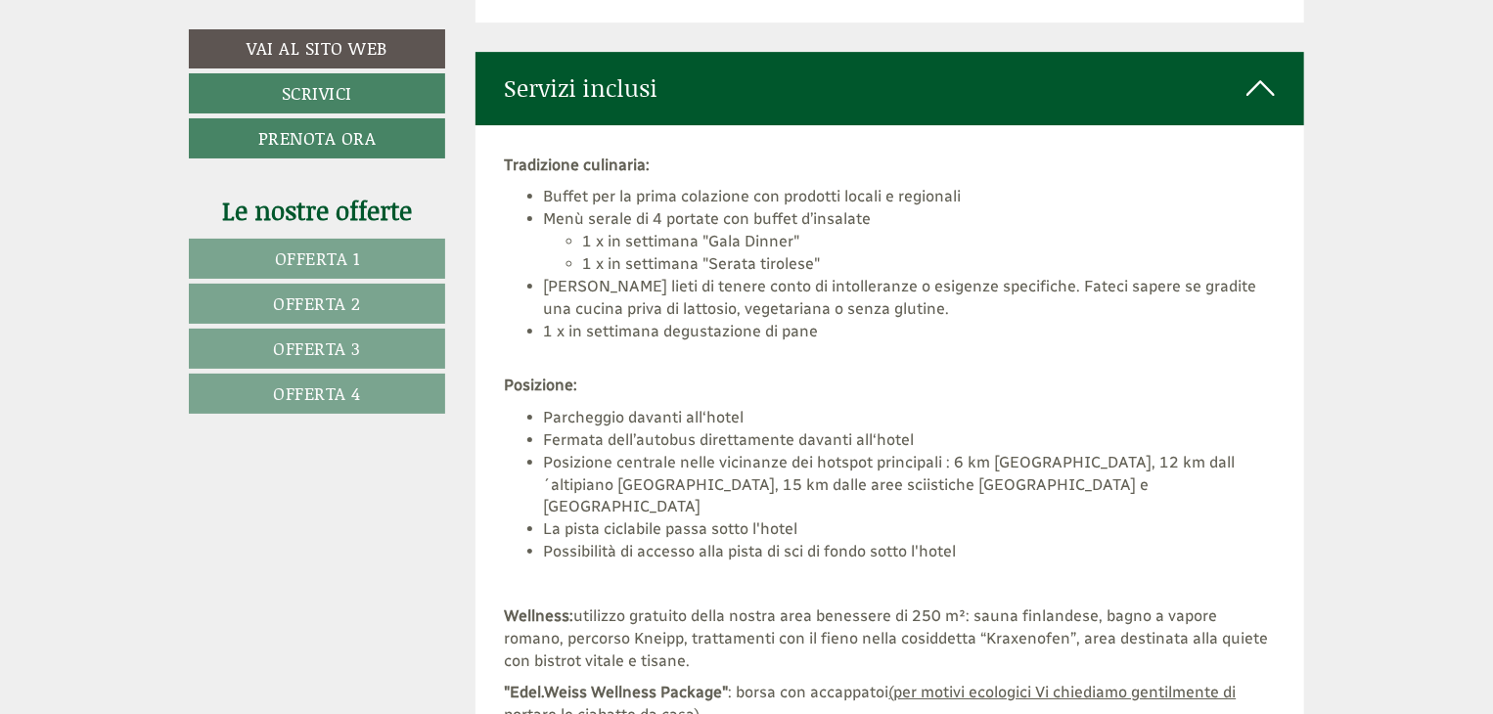
scroll to position [6999, 0]
